Goal: Task Accomplishment & Management: Manage account settings

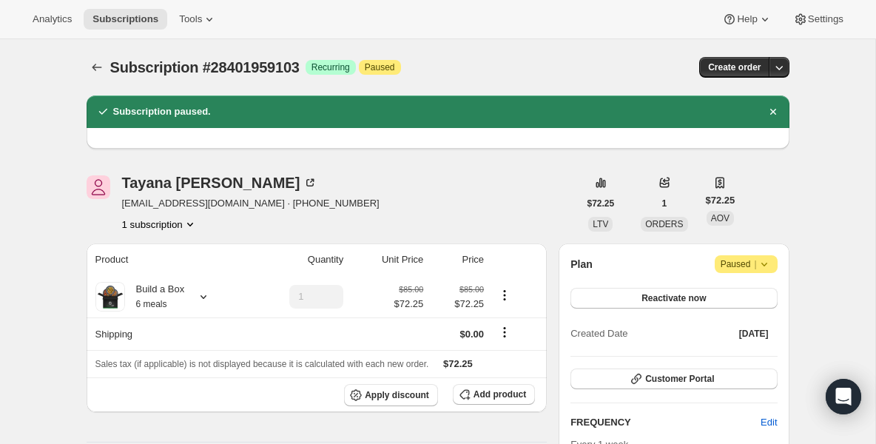
scroll to position [148, 0]
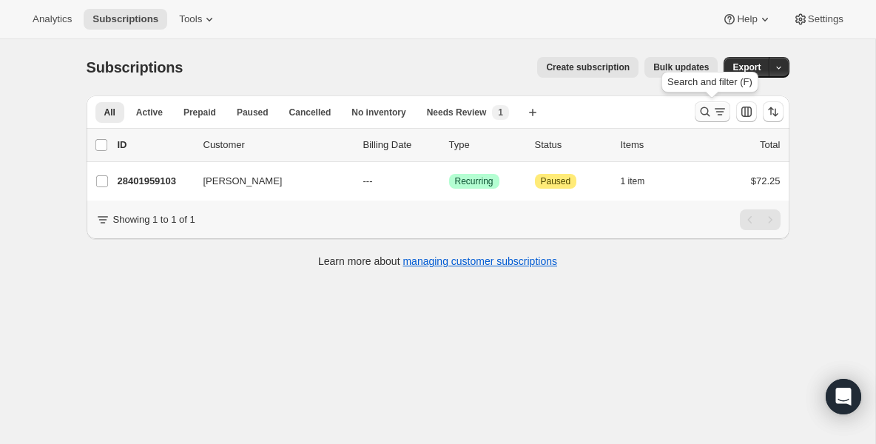
click at [704, 113] on icon "Search and filter results" at bounding box center [705, 111] width 15 height 15
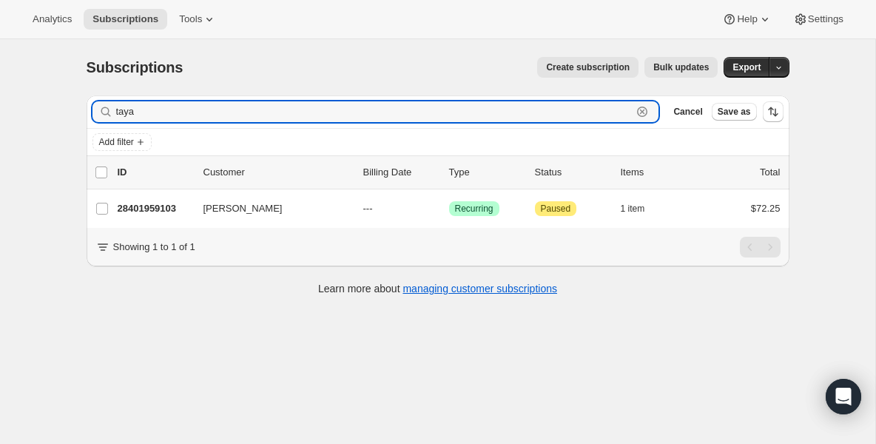
click at [647, 107] on icon "button" at bounding box center [642, 111] width 15 height 15
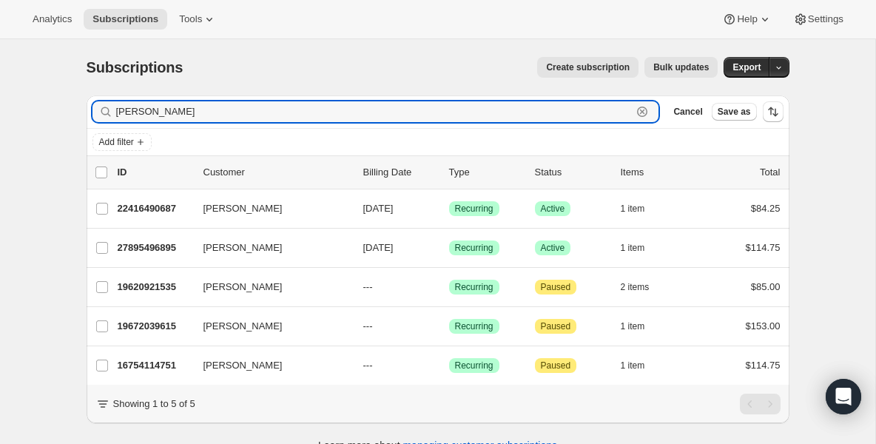
type input "[PERSON_NAME]"
click at [643, 108] on icon "button" at bounding box center [642, 111] width 15 height 15
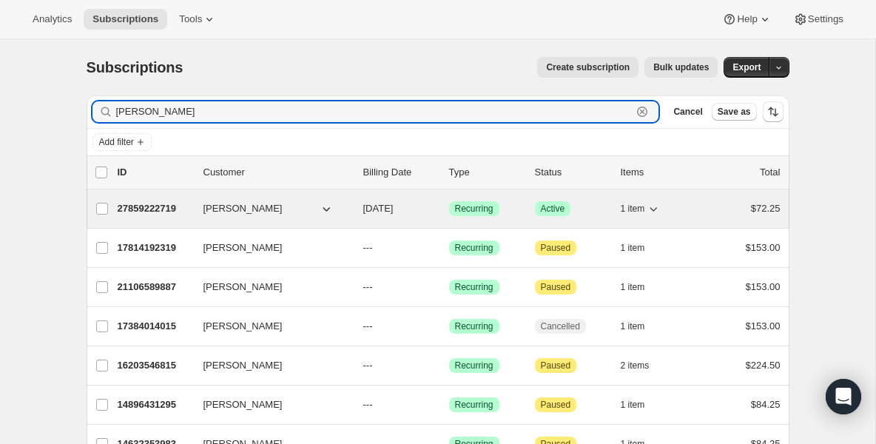
type input "[PERSON_NAME]"
click at [159, 208] on p "27859222719" at bounding box center [155, 208] width 74 height 15
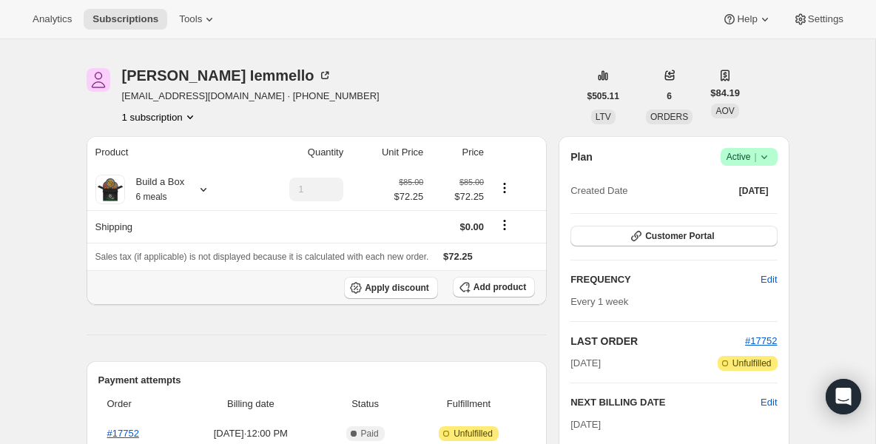
scroll to position [30, 0]
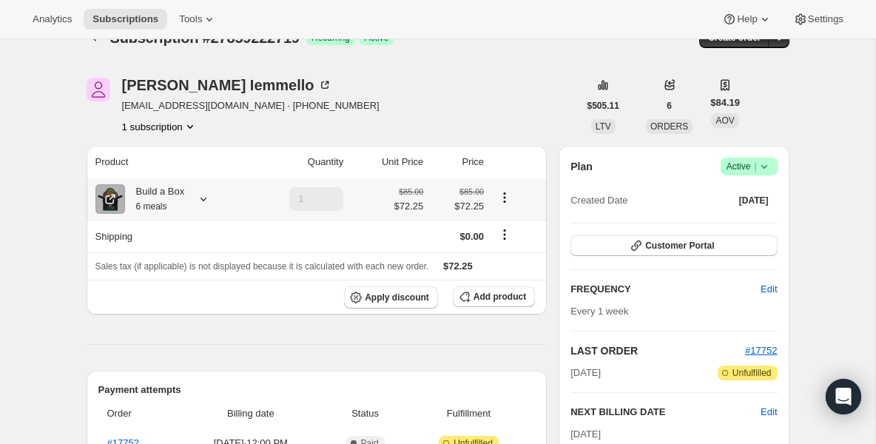
click at [174, 195] on div "Build a Box 6 meals" at bounding box center [155, 199] width 60 height 30
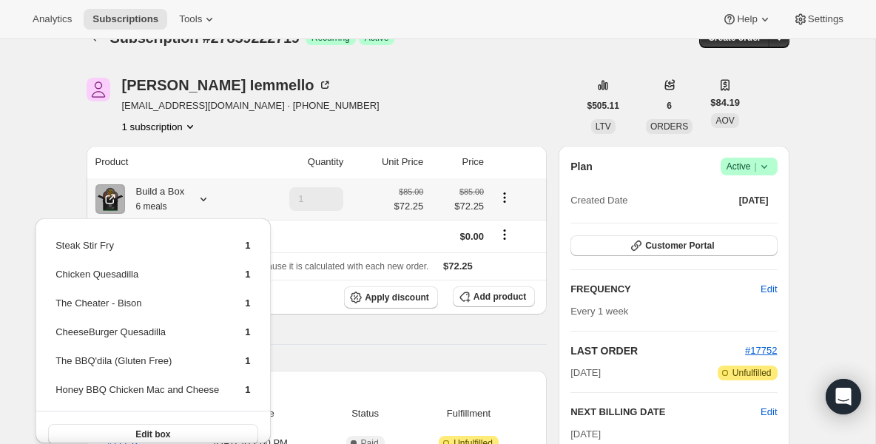
scroll to position [59, 0]
